Goal: Find contact information: Find contact information

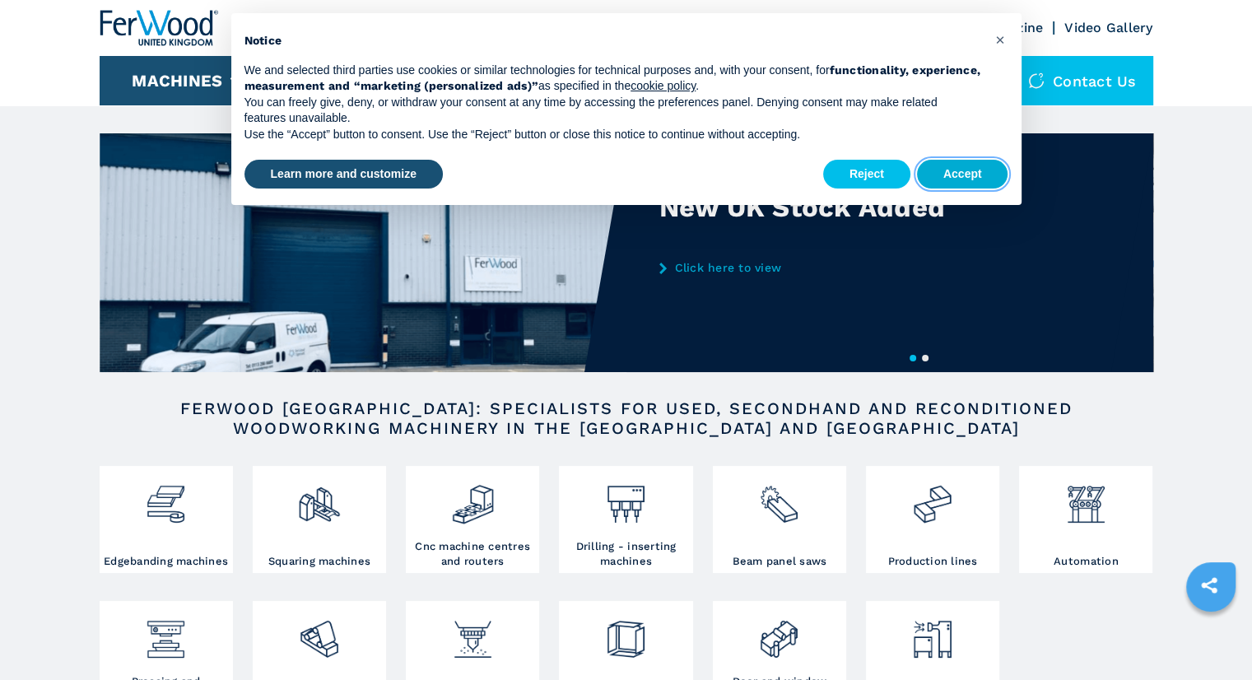
click at [955, 169] on button "Accept" at bounding box center [962, 175] width 91 height 30
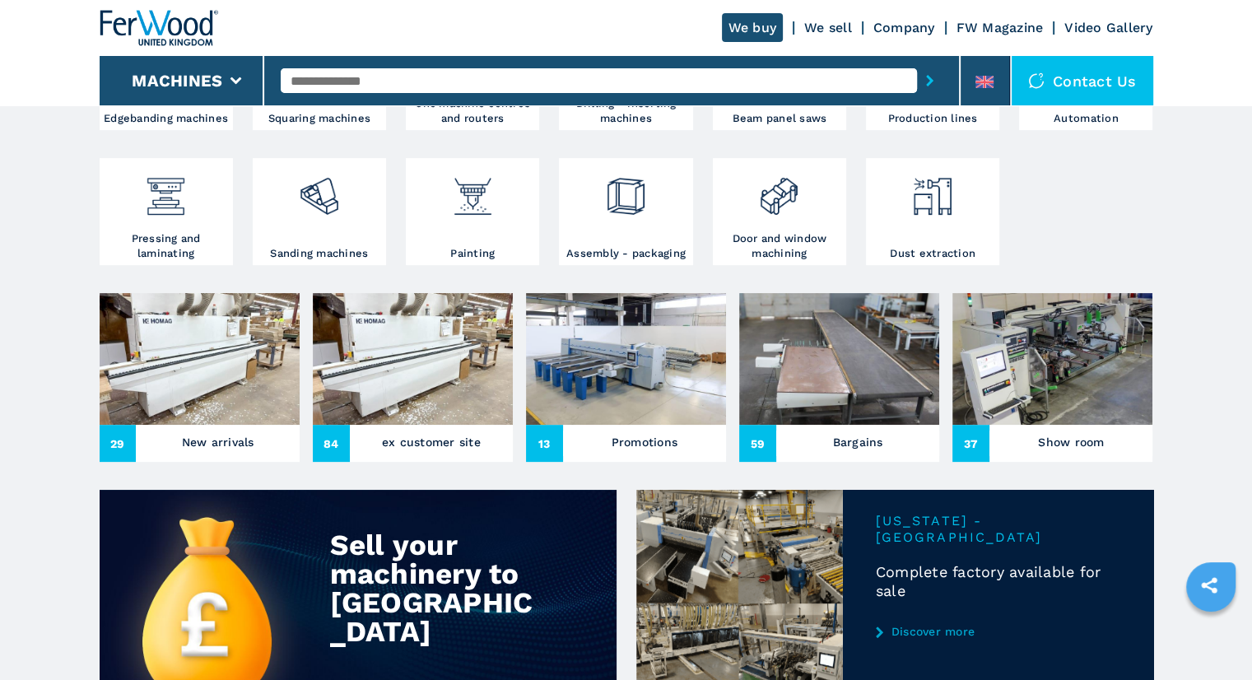
scroll to position [494, 0]
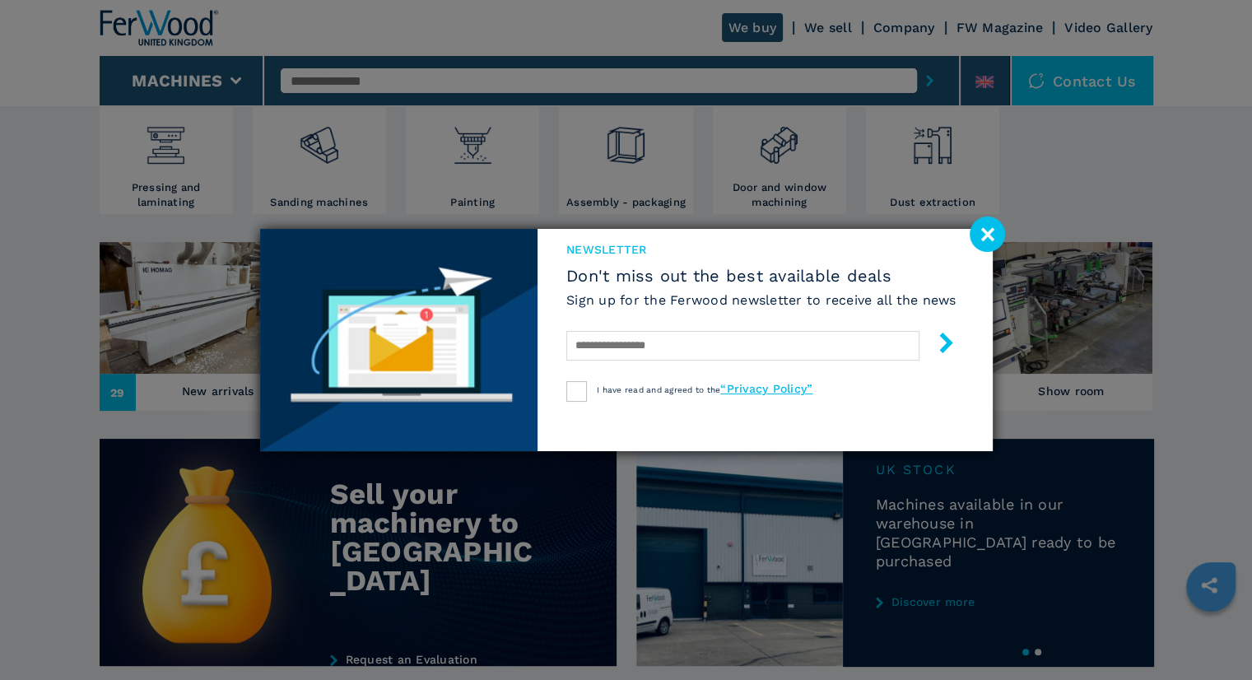
click at [982, 229] on image at bounding box center [987, 234] width 35 height 35
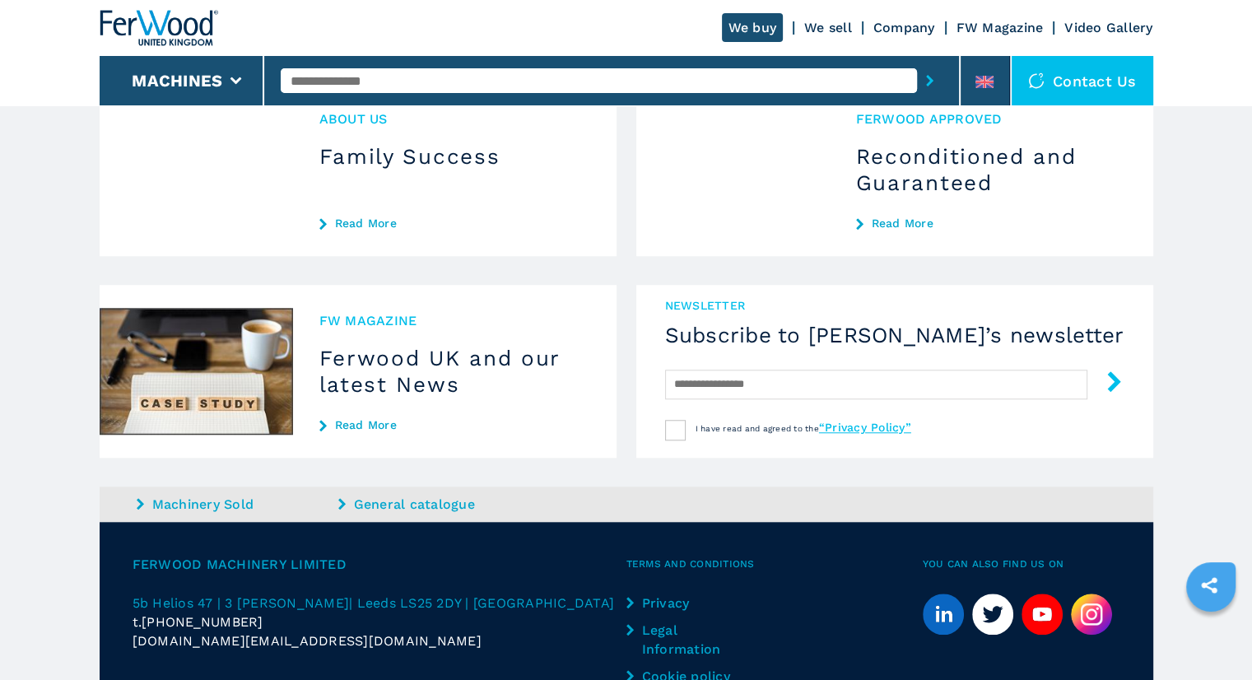
scroll to position [1462, 0]
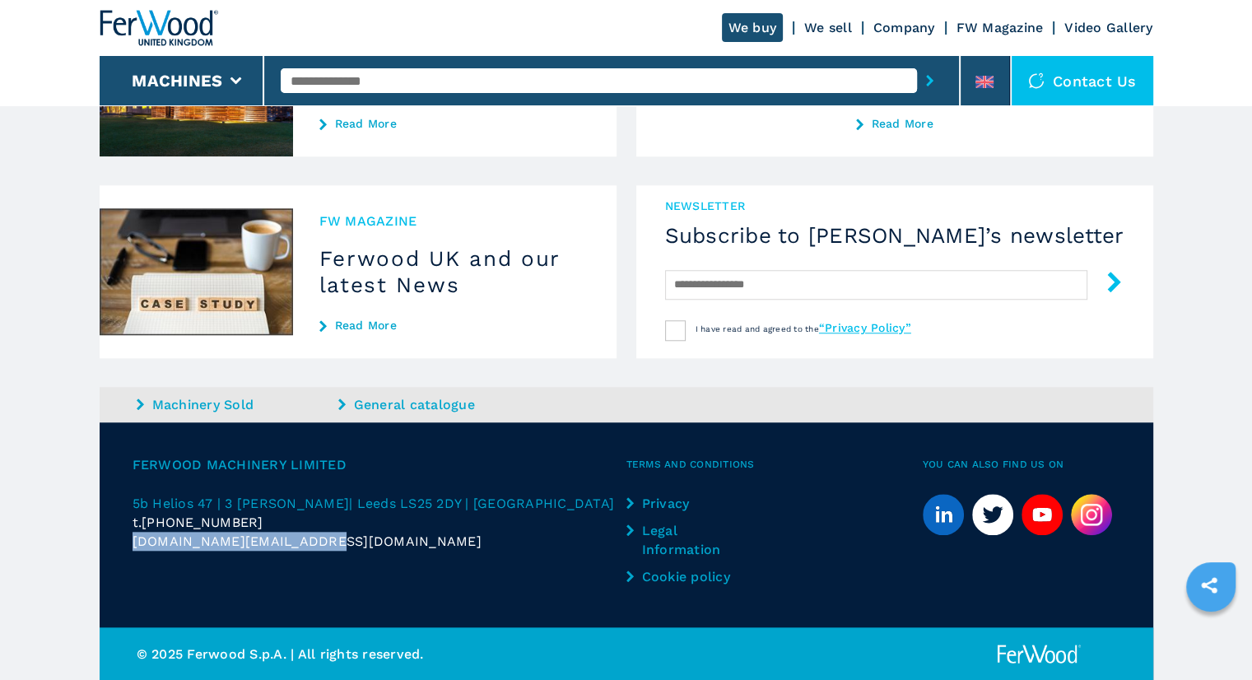
drag, startPoint x: 361, startPoint y: 536, endPoint x: 129, endPoint y: 541, distance: 231.4
click at [129, 541] on div "Ferwood Machinery Limited 5b Helios 47 | [STREET_ADDRESS][PERSON_NAME] t. [PHON…" at bounding box center [627, 524] width 1054 height 205
copy span "[DOMAIN_NAME][EMAIL_ADDRESS][DOMAIN_NAME]"
drag, startPoint x: 276, startPoint y: 520, endPoint x: 257, endPoint y: 521, distance: 19.0
click at [257, 521] on div "t. [PHONE_NUMBER]" at bounding box center [380, 522] width 494 height 19
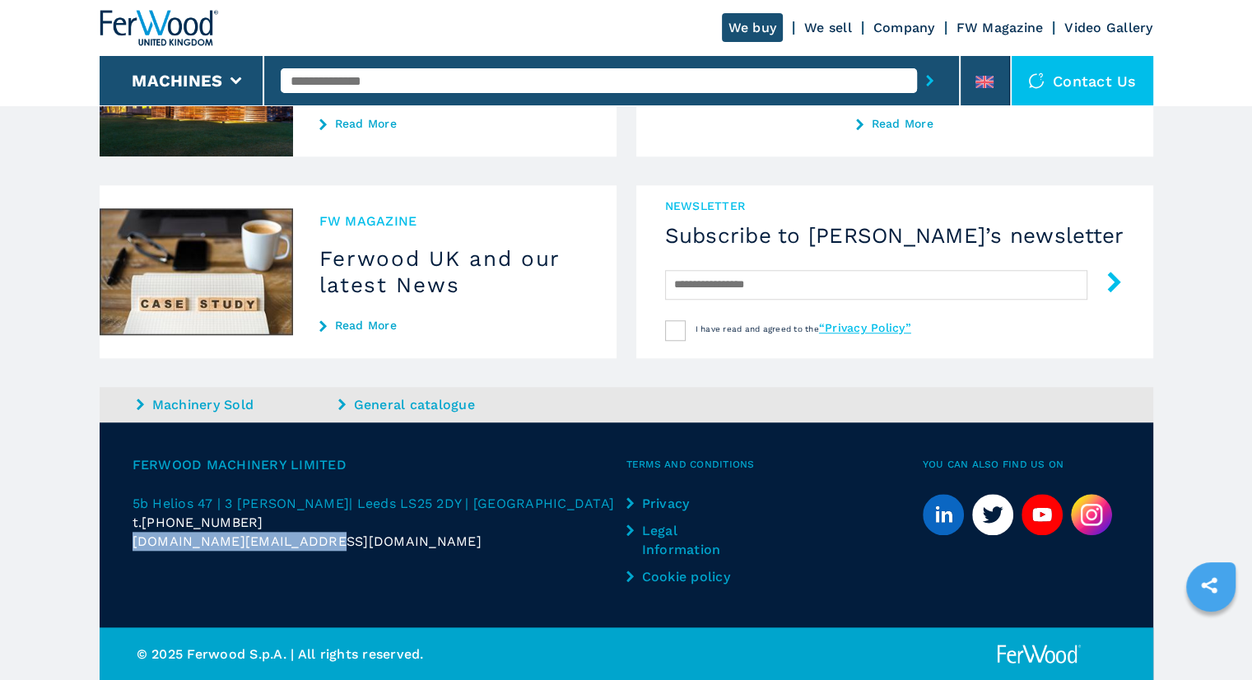
copy div "t. [PHONE_NUMBER]"
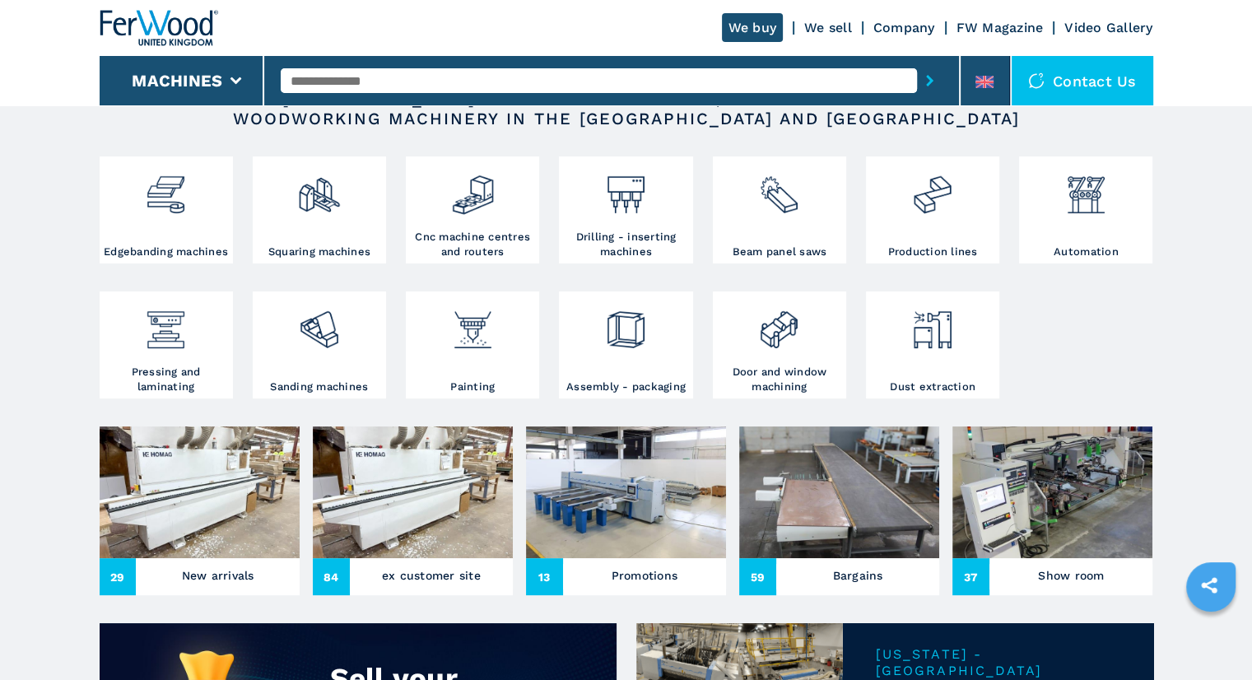
scroll to position [0, 0]
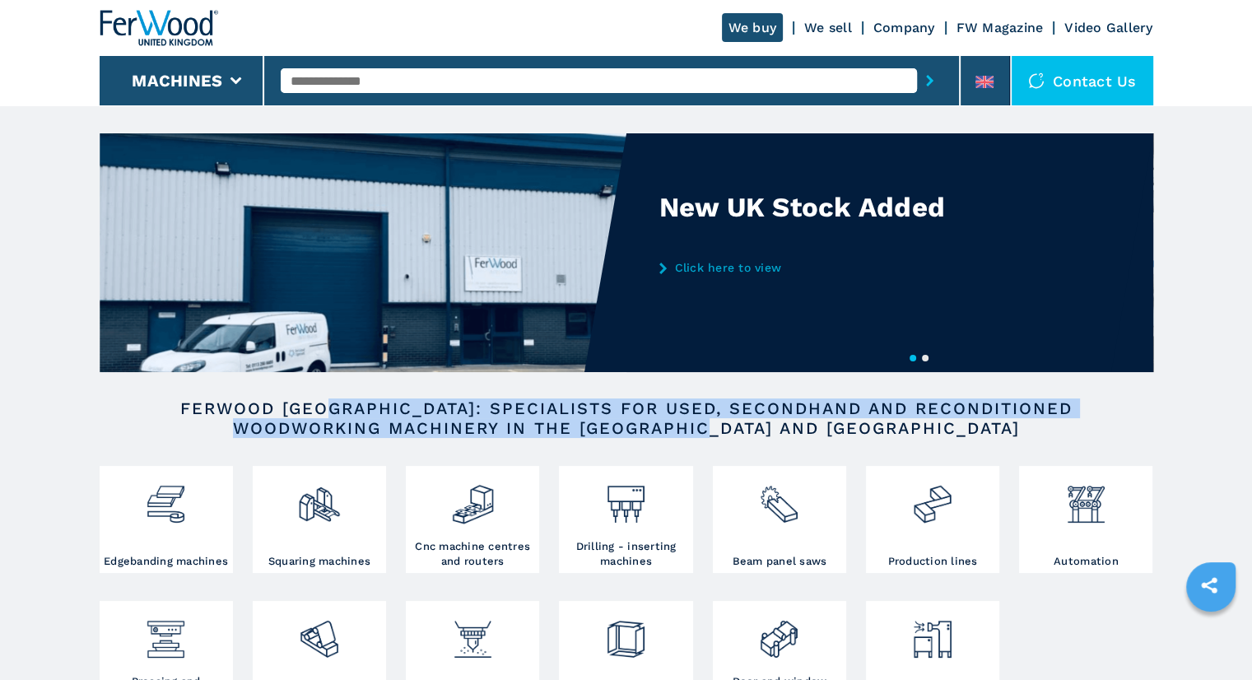
drag, startPoint x: 329, startPoint y: 408, endPoint x: 872, endPoint y: 433, distance: 543.2
click at [872, 433] on h2 "FERWOOD [GEOGRAPHIC_DATA]: SPECIALISTS FOR USED, SECONDHAND AND RECONDITIONED W…" at bounding box center [626, 419] width 949 height 40
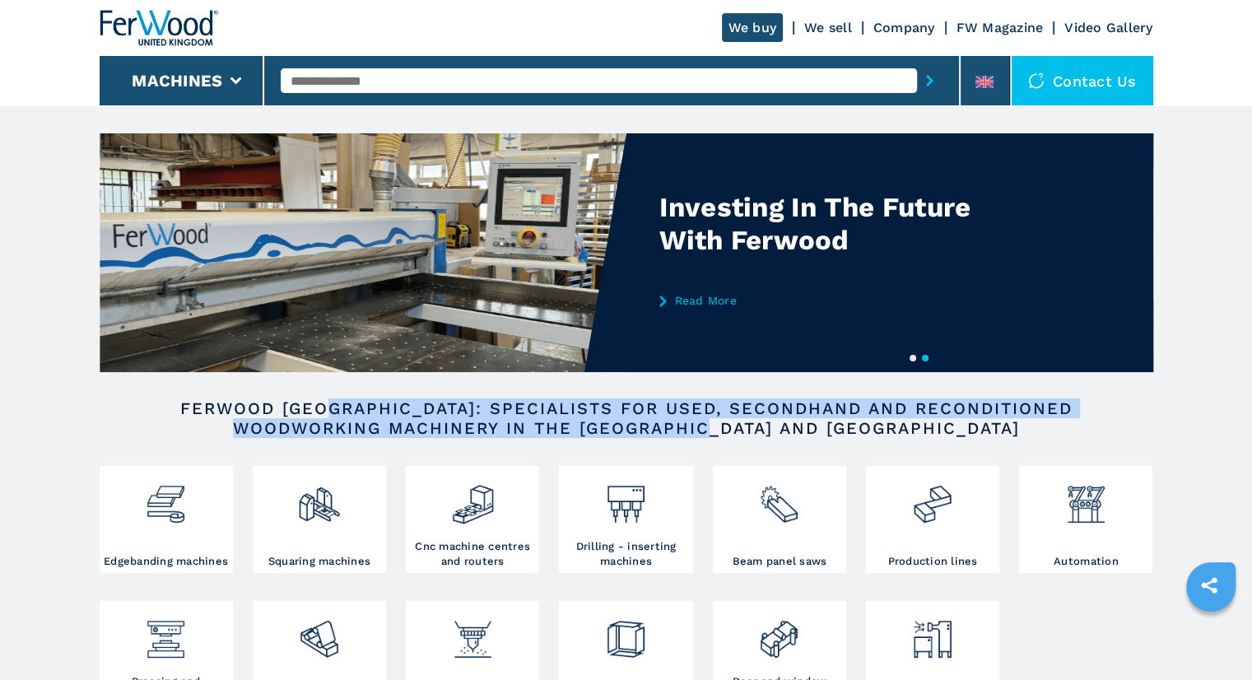
copy h2 "SPECIALISTS FOR USED, SECONDHAND AND RECONDITIONED WOODWORKING MACHINERY IN THE…"
